Goal: Entertainment & Leisure: Consume media (video, audio)

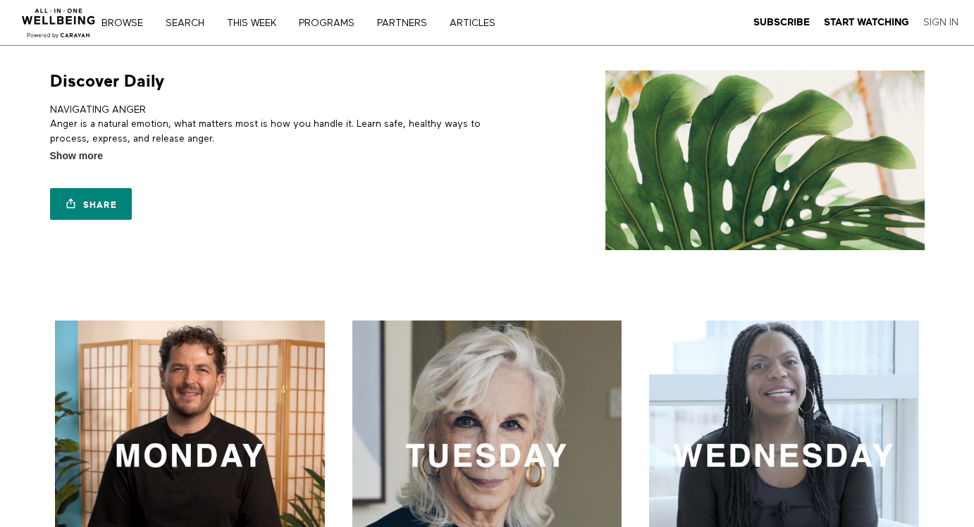
click at [934, 18] on link "Sign In" at bounding box center [940, 22] width 35 height 13
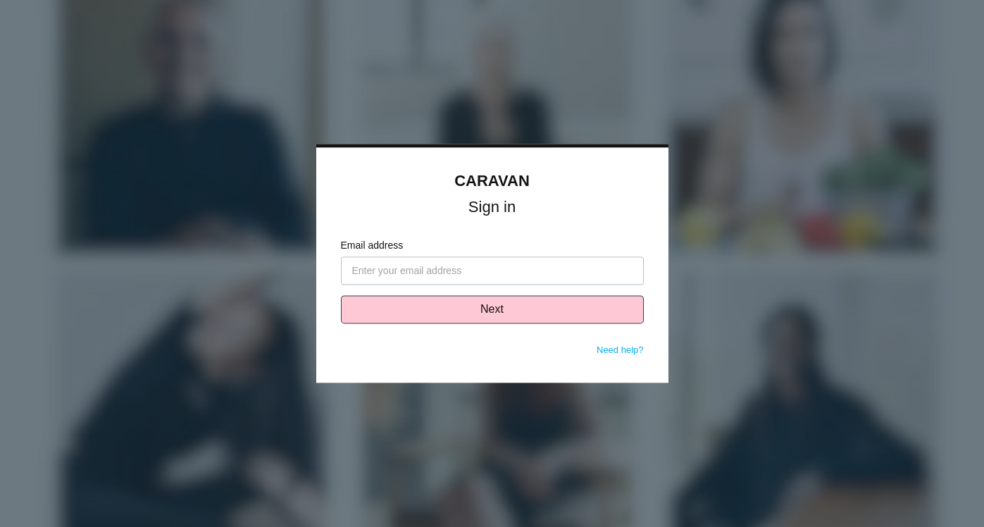
click at [356, 271] on input "Email address" at bounding box center [492, 271] width 303 height 28
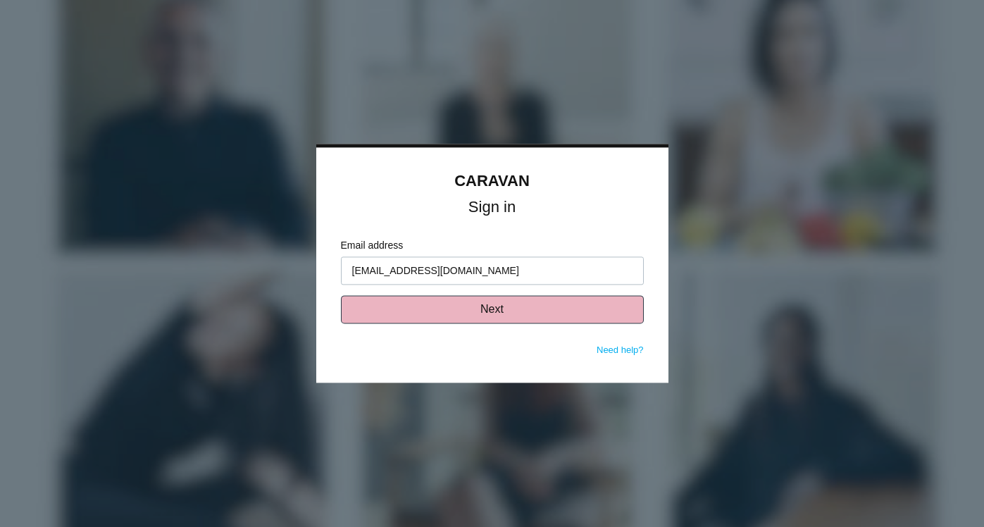
type input "sharoncalvano@gmail.com"
click at [493, 309] on button "Next" at bounding box center [492, 310] width 303 height 28
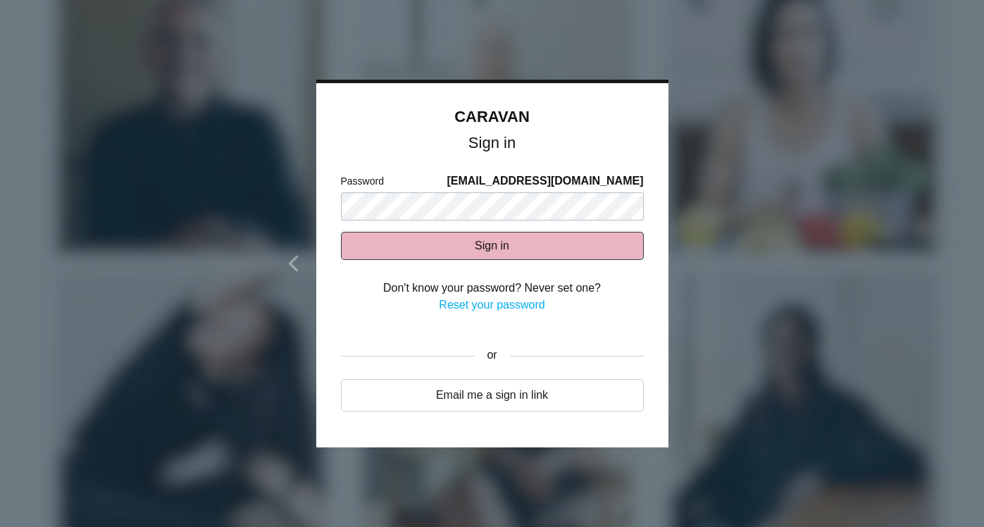
click at [484, 245] on button "Sign in" at bounding box center [492, 246] width 303 height 28
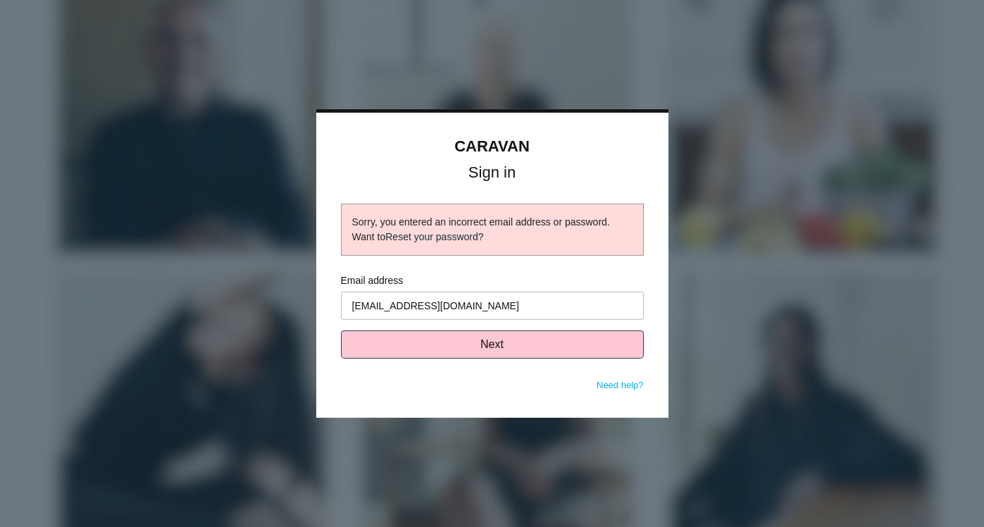
click at [458, 235] on link "Reset your password" at bounding box center [431, 236] width 93 height 11
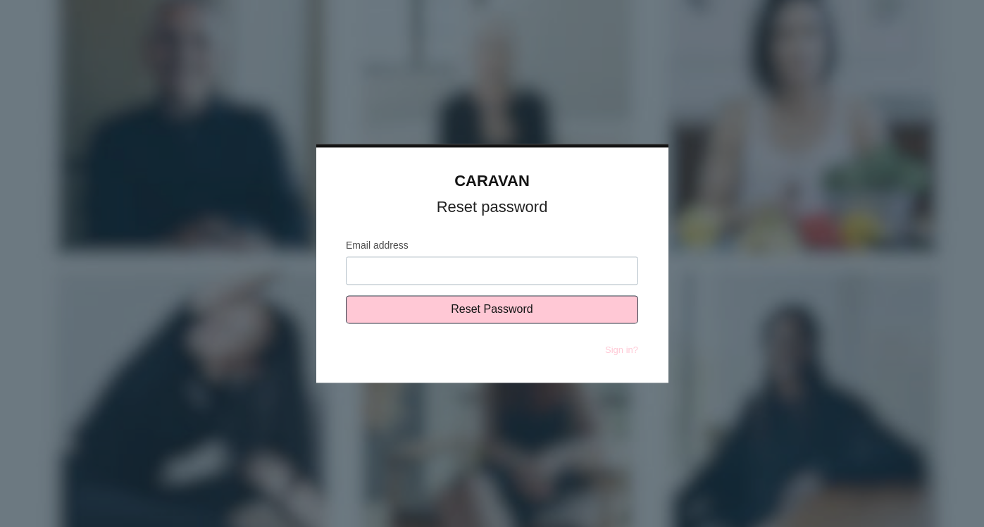
click at [364, 269] on input "Email address" at bounding box center [492, 271] width 292 height 28
type input "sharoncalvano@gmail.com"
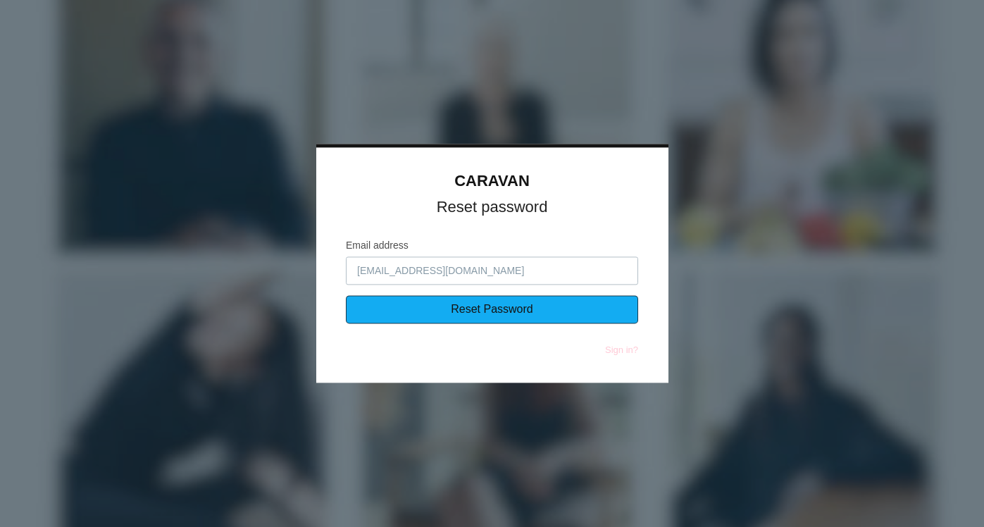
click at [477, 307] on input "Reset Password" at bounding box center [492, 310] width 292 height 28
type input "Sending..."
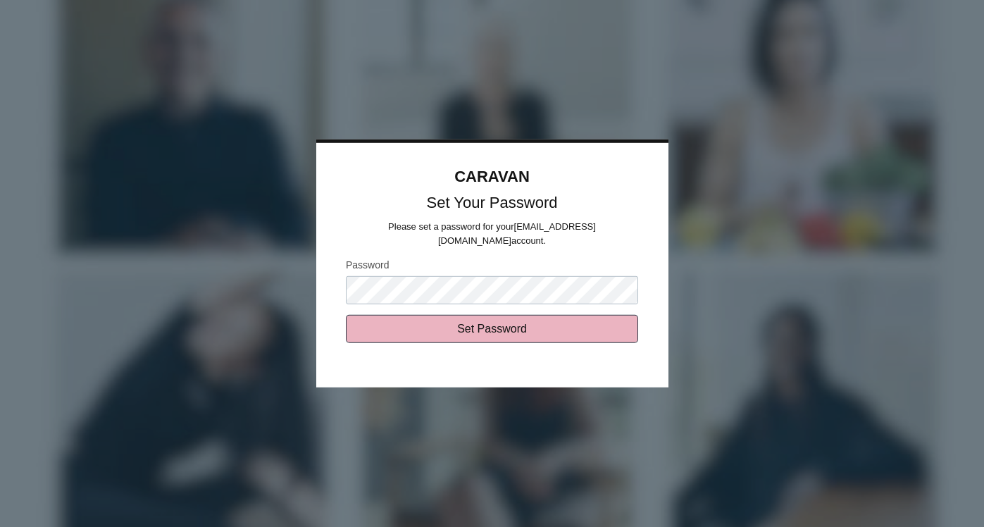
click at [469, 320] on input "Set Password" at bounding box center [492, 329] width 292 height 28
type input "Sending..."
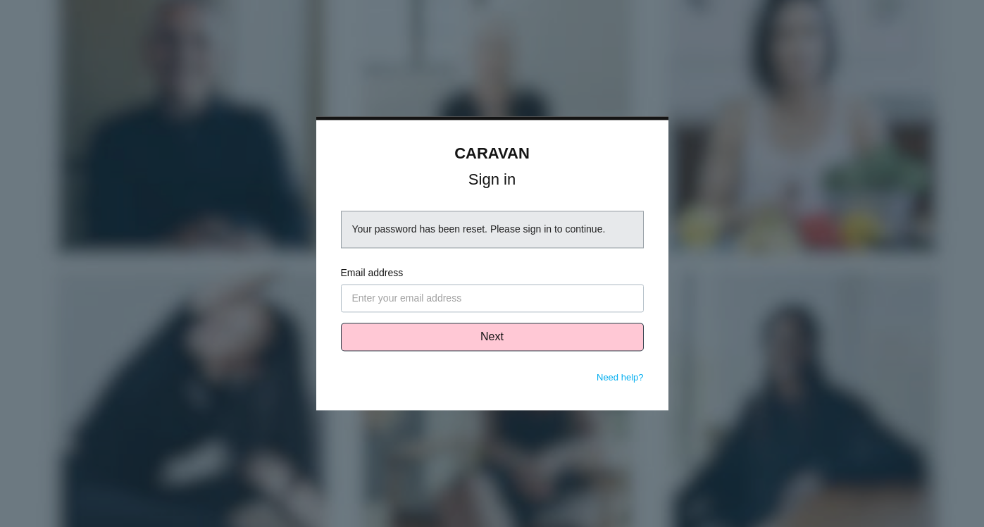
click at [355, 296] on input "Email address" at bounding box center [492, 299] width 303 height 28
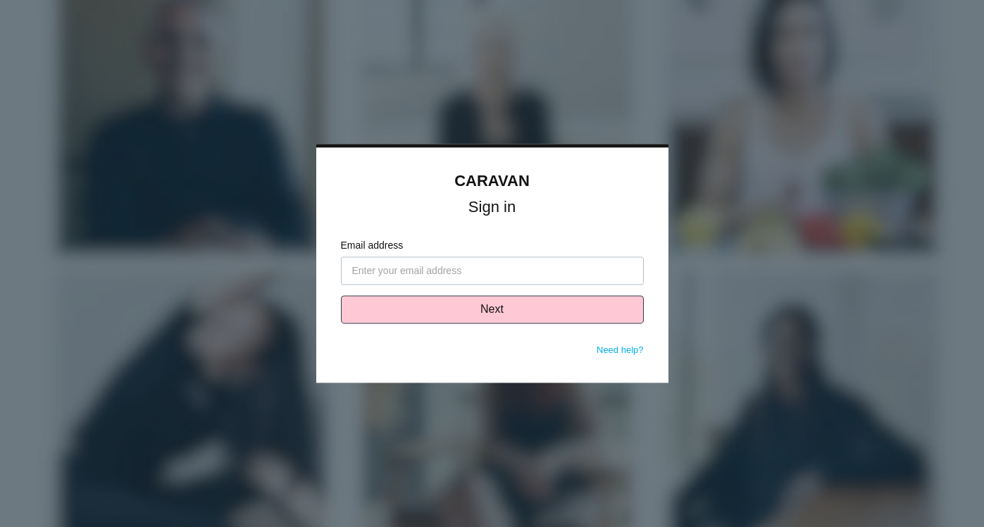
type input "[EMAIL_ADDRESS][DOMAIN_NAME]"
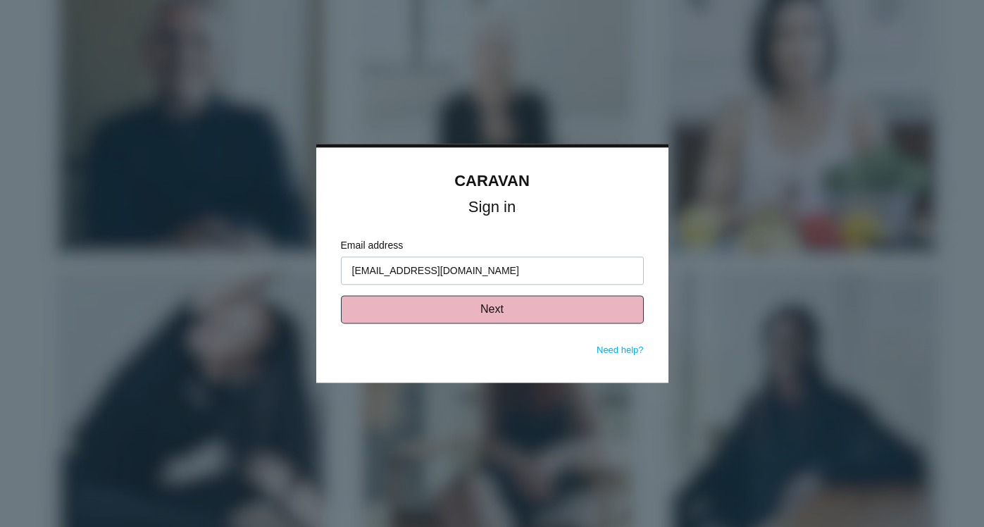
click at [490, 309] on button "Next" at bounding box center [492, 310] width 303 height 28
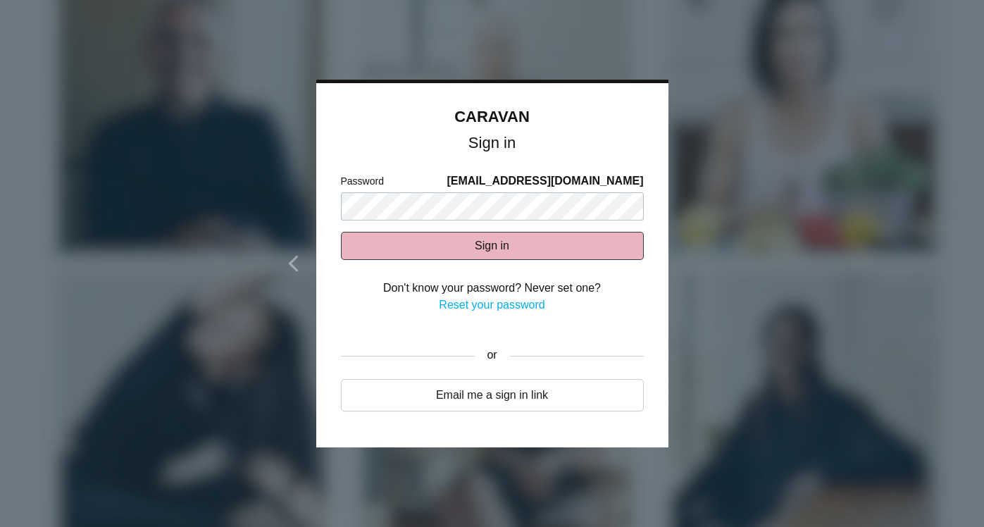
click at [492, 247] on button "Sign in" at bounding box center [492, 246] width 303 height 28
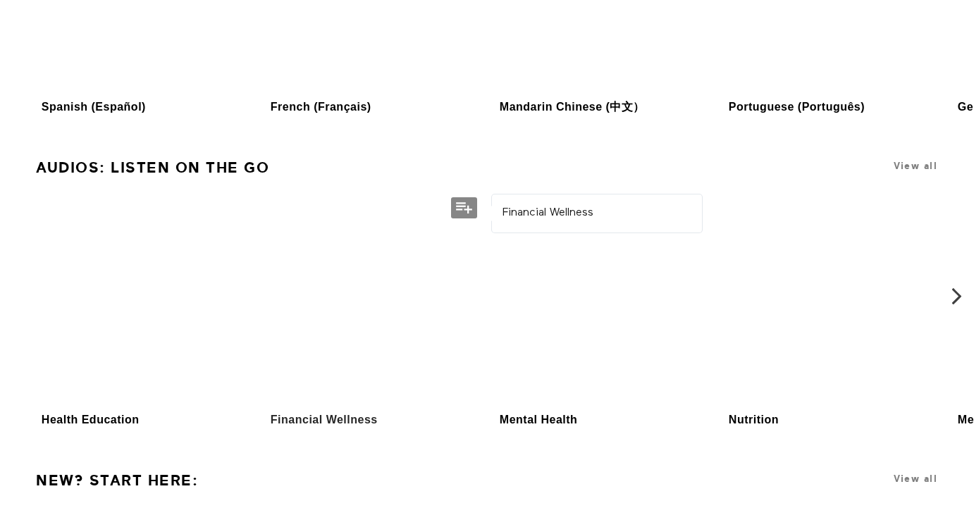
scroll to position [2098, 0]
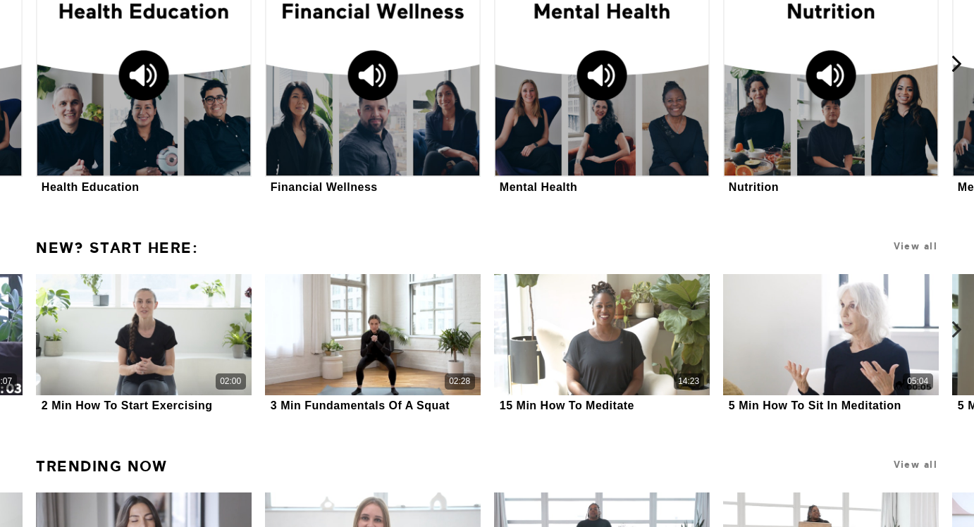
click at [955, 328] on icon at bounding box center [957, 330] width 18 height 18
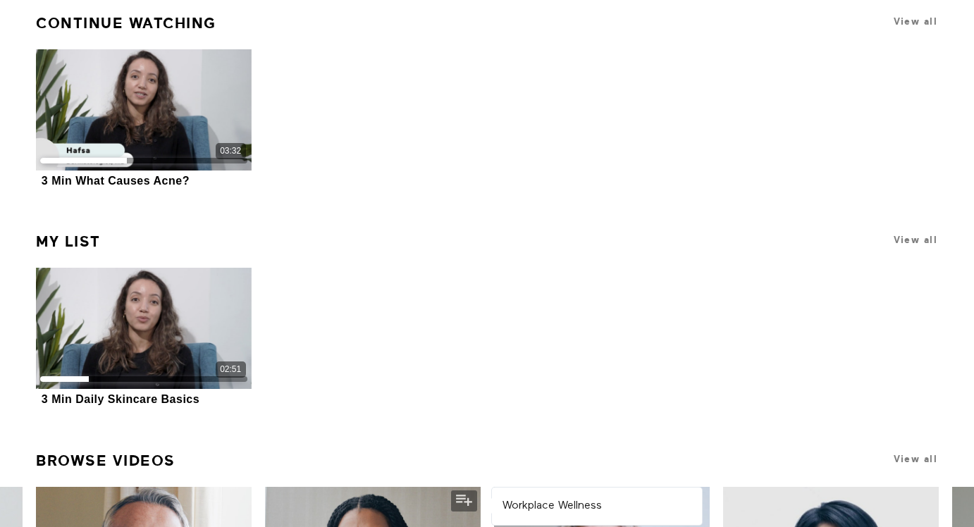
scroll to position [0, 0]
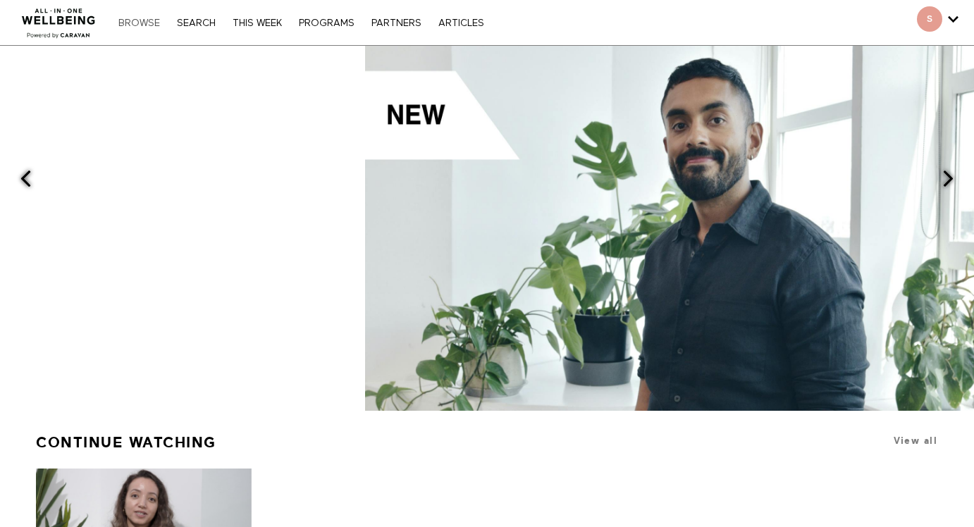
click at [142, 22] on link "Browse" at bounding box center [139, 23] width 56 height 10
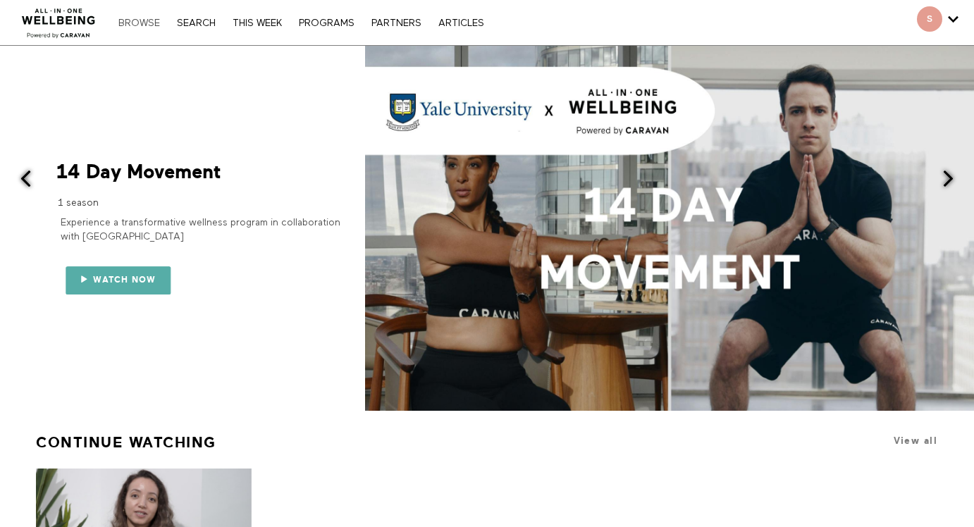
click at [140, 20] on link "Browse" at bounding box center [139, 23] width 56 height 10
click at [323, 22] on link "PROGRAMS" at bounding box center [327, 23] width 70 height 10
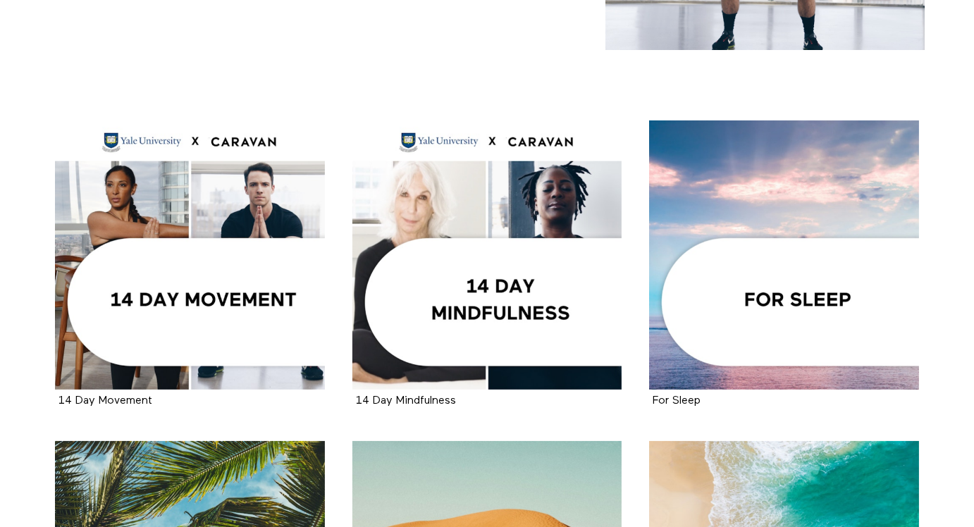
scroll to position [235, 0]
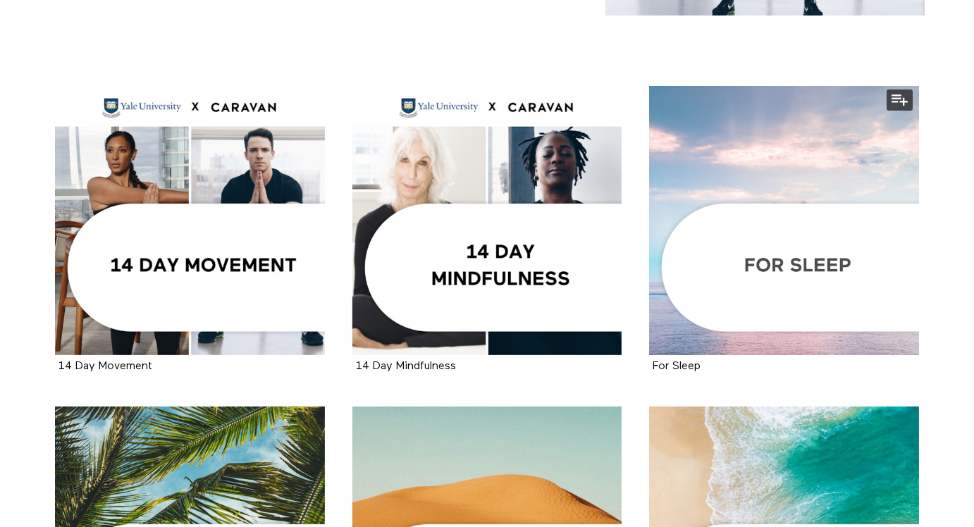
click at [812, 264] on div at bounding box center [784, 221] width 270 height 270
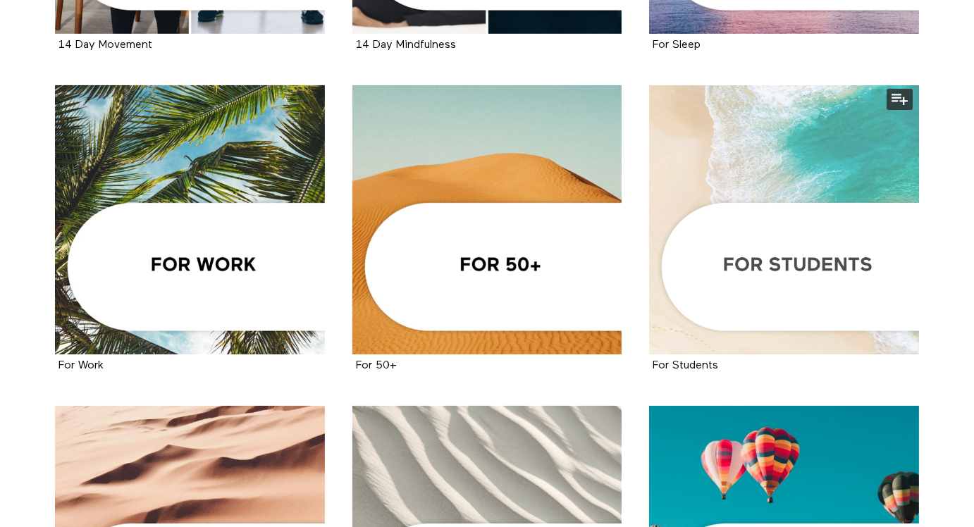
scroll to position [0, 0]
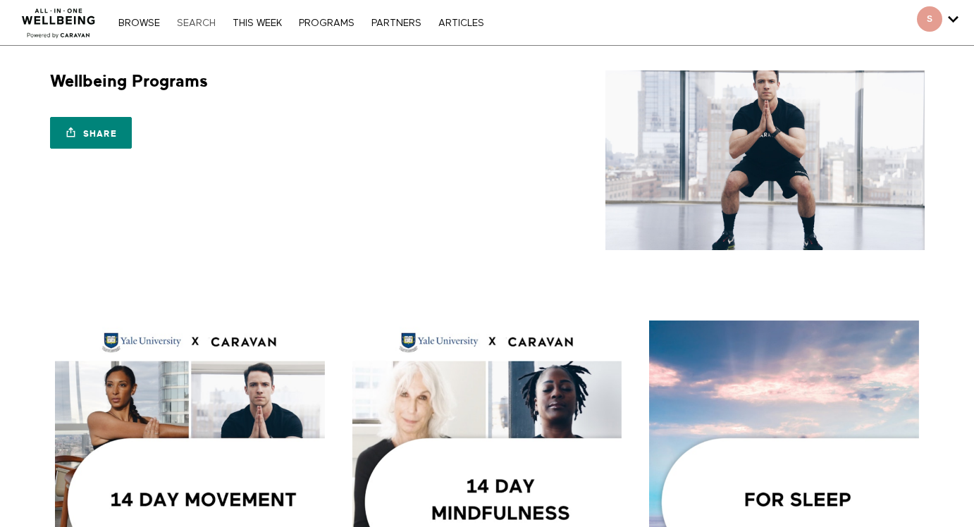
click at [197, 20] on link "Search" at bounding box center [196, 23] width 53 height 10
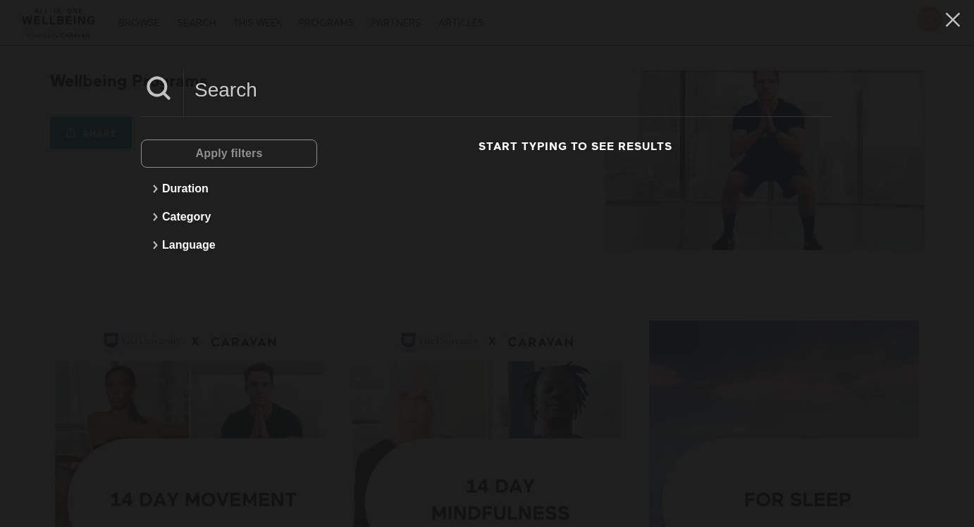
click at [189, 97] on input at bounding box center [508, 89] width 649 height 39
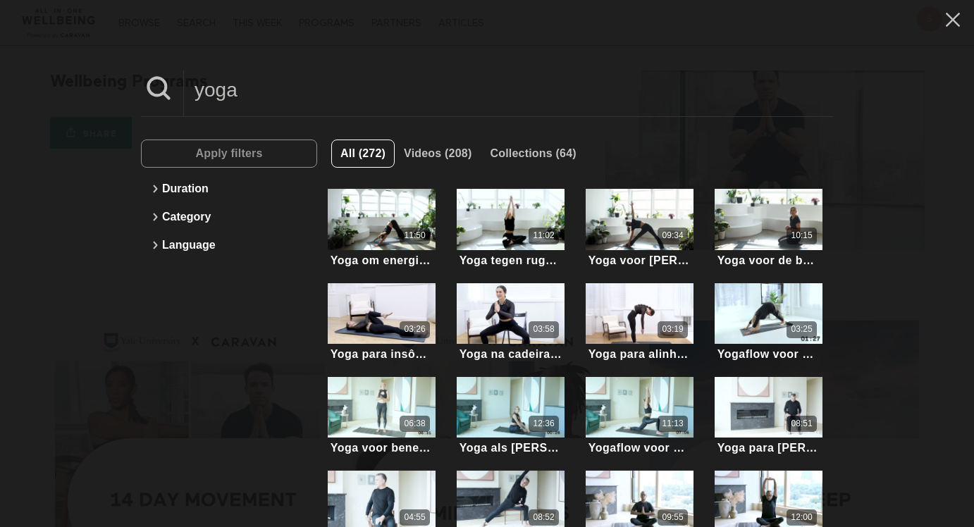
click at [197, 89] on input "yoga" at bounding box center [508, 89] width 649 height 39
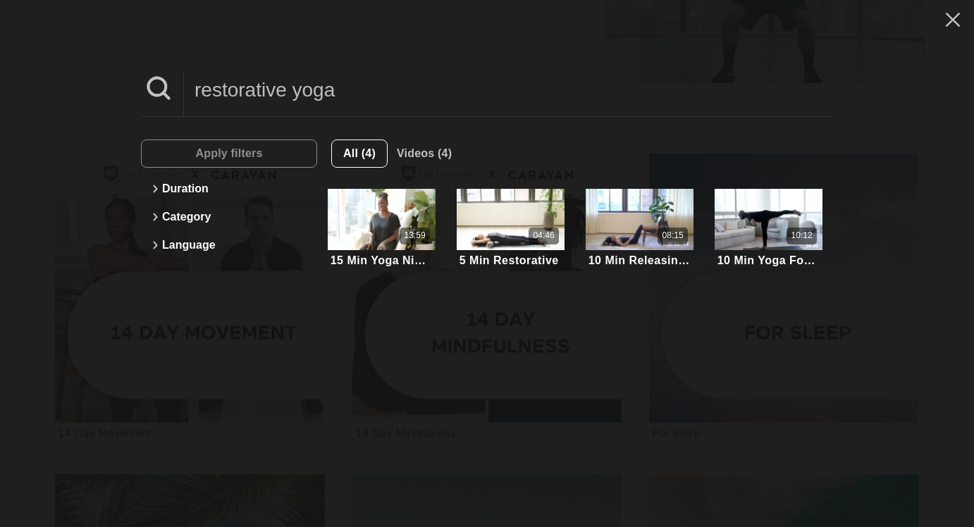
scroll to position [51, 0]
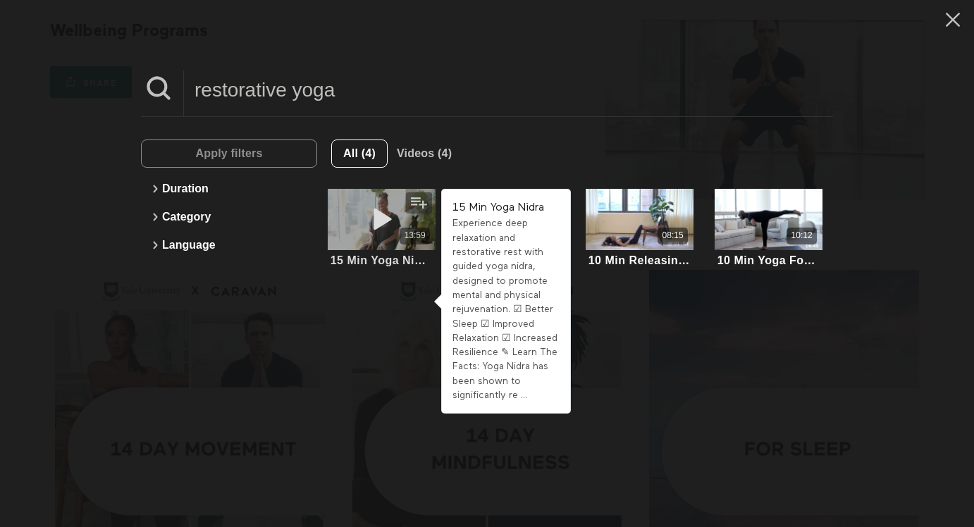
type input "restorative yoga"
click at [350, 222] on div "13:59" at bounding box center [382, 219] width 108 height 61
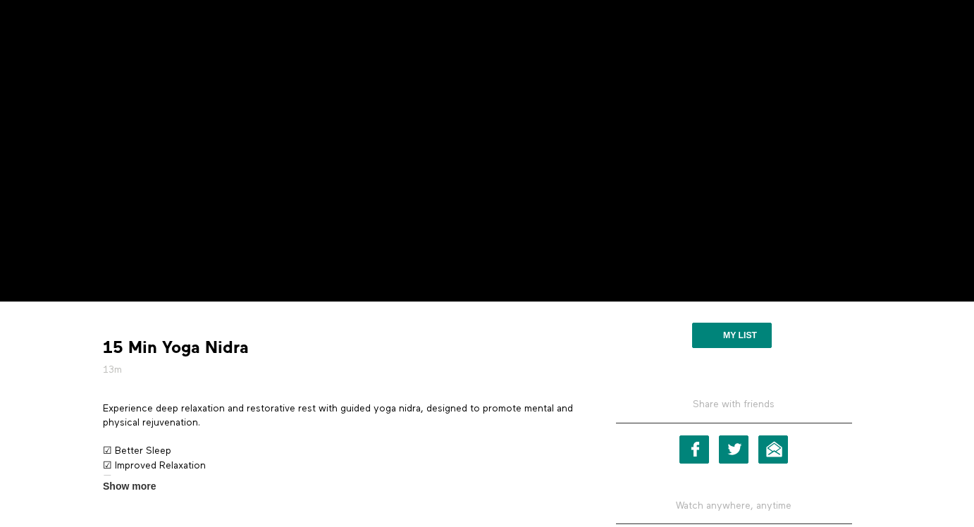
scroll to position [265, 0]
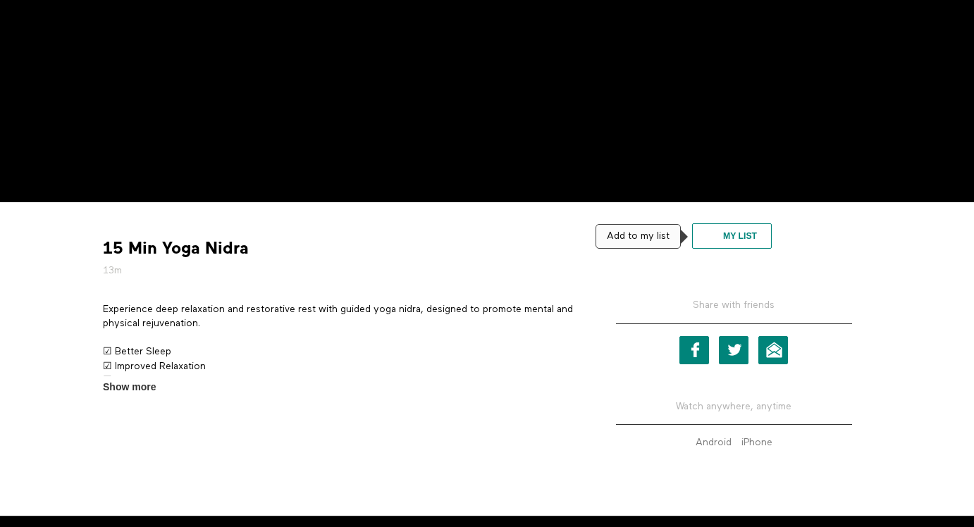
click at [740, 236] on button "My list" at bounding box center [732, 235] width 80 height 25
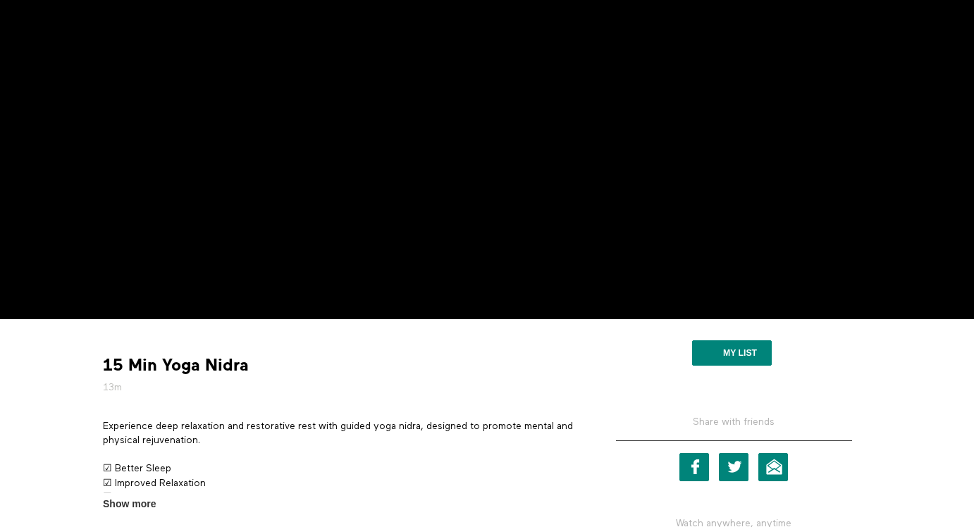
scroll to position [0, 0]
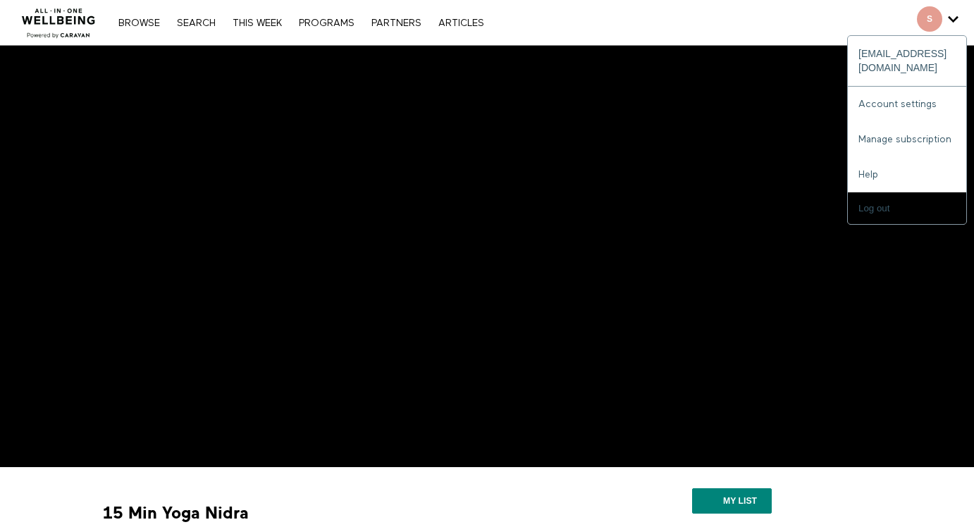
click at [953, 18] on icon "Secondary" at bounding box center [953, 18] width 11 height 21
click at [925, 21] on span "Secondary" at bounding box center [929, 18] width 25 height 25
click at [952, 18] on icon "Secondary" at bounding box center [953, 18] width 11 height 21
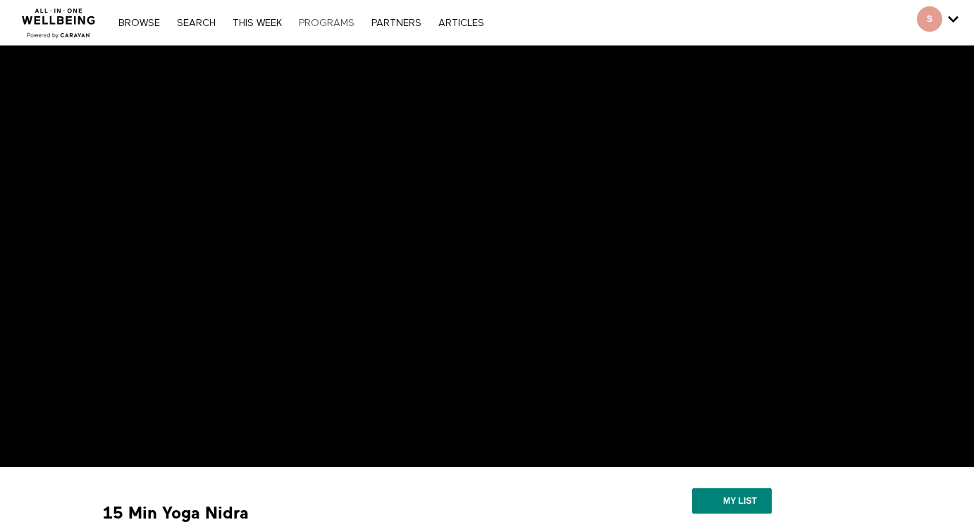
click at [316, 21] on link "PROGRAMS" at bounding box center [327, 23] width 70 height 10
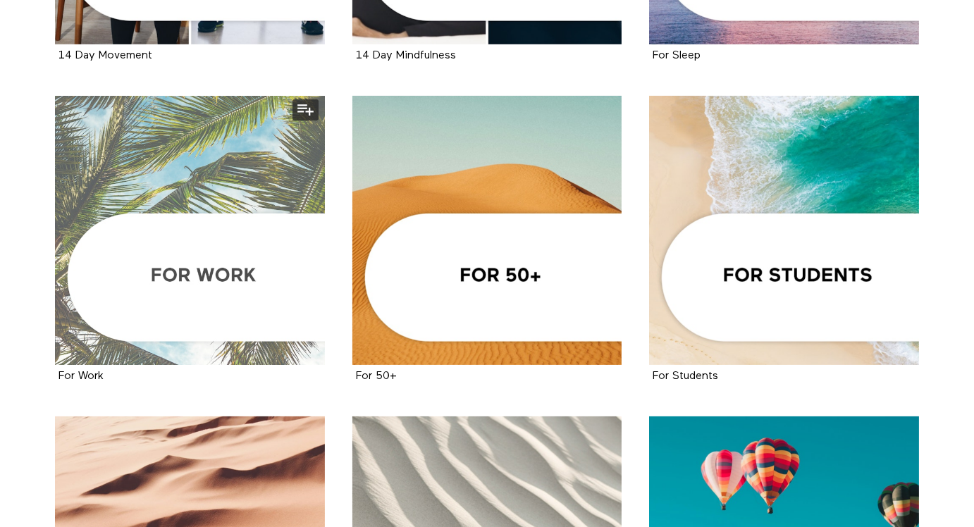
scroll to position [549, 0]
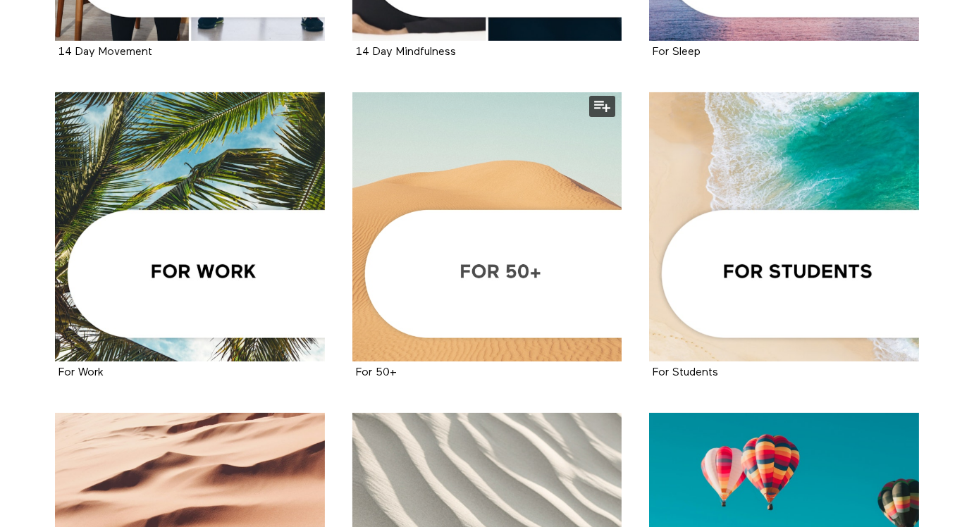
click at [476, 269] on div at bounding box center [487, 227] width 270 height 270
